Goal: Task Accomplishment & Management: Use online tool/utility

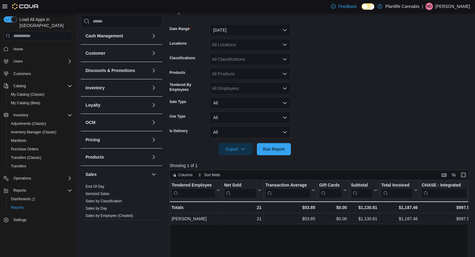
scroll to position [91, 0]
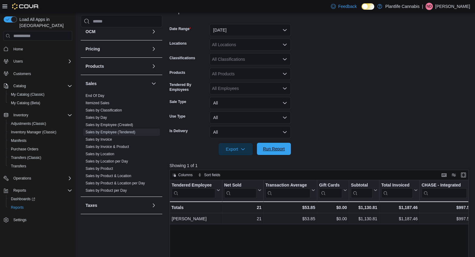
click at [284, 155] on span "Run Report" at bounding box center [274, 149] width 27 height 12
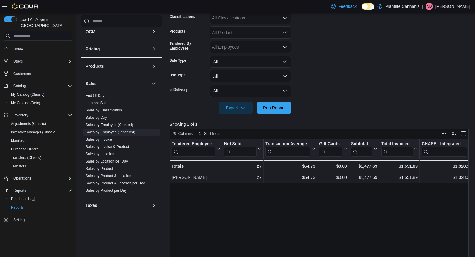
scroll to position [81, 0]
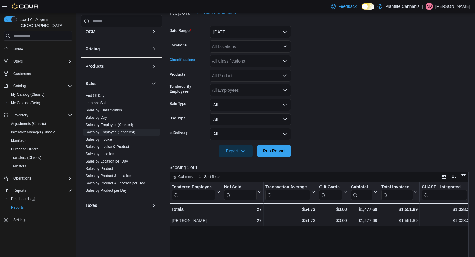
click at [257, 61] on div "All Classifications" at bounding box center [250, 61] width 81 height 12
type input "**"
drag, startPoint x: 256, startPoint y: 71, endPoint x: 305, endPoint y: 64, distance: 50.3
click at [255, 71] on span "Accessory Group" at bounding box center [239, 71] width 32 height 6
click at [331, 64] on form "Date Range [DATE] Locations All Locations Classifications Accessory Group Produ…" at bounding box center [321, 88] width 302 height 138
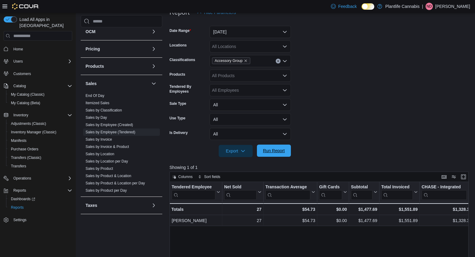
click at [276, 150] on span "Run Report" at bounding box center [274, 150] width 22 height 6
click at [97, 137] on link "Sales by Invoice" at bounding box center [99, 139] width 26 height 4
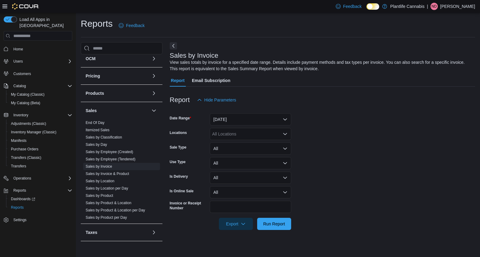
click at [336, 87] on div at bounding box center [322, 89] width 305 height 7
click at [252, 119] on button "[DATE]" at bounding box center [250, 119] width 81 height 12
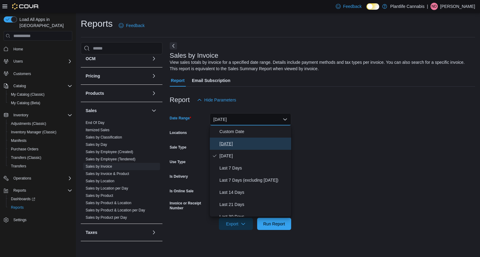
click at [246, 143] on span "[DATE]" at bounding box center [253, 143] width 69 height 7
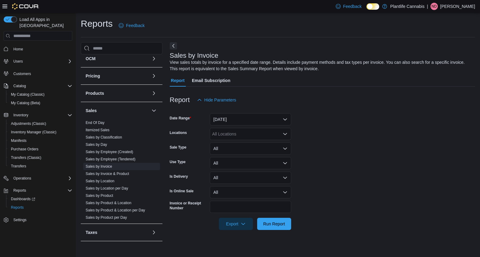
click at [390, 120] on form "Date Range [DATE] Locations All Locations Sale Type All Use Type All Is Deliver…" at bounding box center [322, 168] width 305 height 124
click at [227, 220] on span "Export" at bounding box center [235, 223] width 27 height 12
click at [236, 182] on button "Export to Excel" at bounding box center [236, 186] width 35 height 12
